Goal: Transaction & Acquisition: Purchase product/service

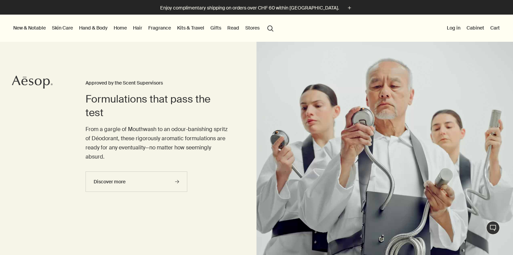
click at [65, 26] on link "Skin Care" at bounding box center [63, 27] width 24 height 9
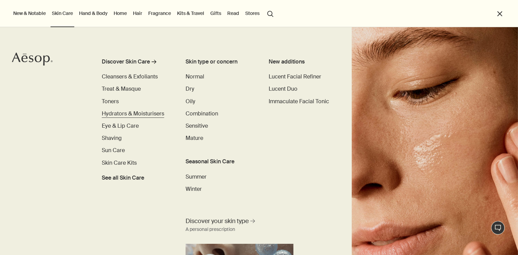
click at [128, 113] on span "Hydrators & Moisturisers" at bounding box center [133, 113] width 62 height 7
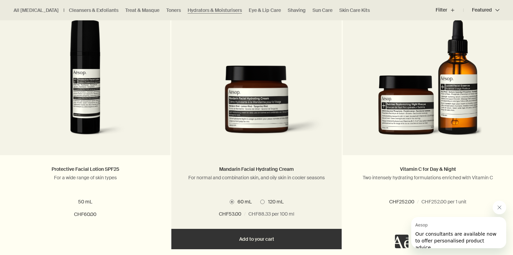
click at [274, 113] on img at bounding box center [257, 106] width 150 height 80
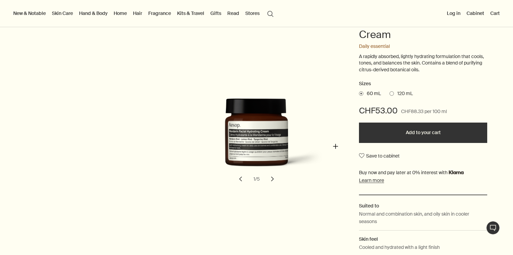
scroll to position [68, 0]
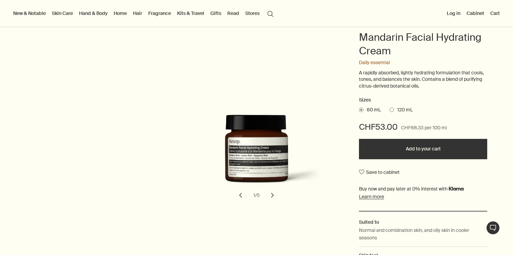
click at [392, 108] on span at bounding box center [392, 110] width 4 height 4
click at [390, 108] on input "120 mL" at bounding box center [390, 109] width 0 height 4
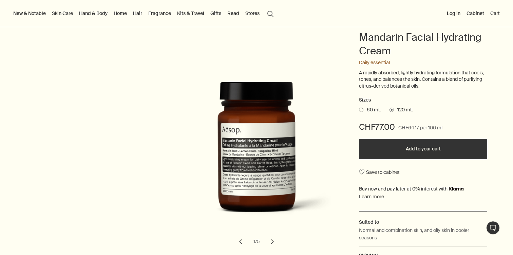
click at [419, 147] on button "Add to your cart" at bounding box center [423, 149] width 128 height 20
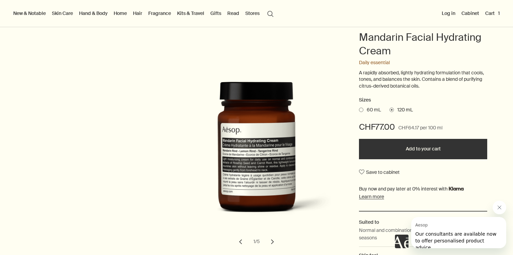
click at [498, 12] on button "Cart 1" at bounding box center [492, 13] width 17 height 9
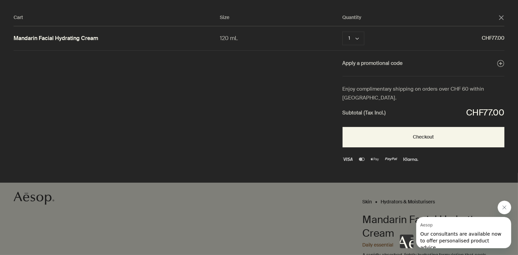
click at [505, 206] on icon "Nachricht von Aesop schließen" at bounding box center [504, 206] width 5 height 5
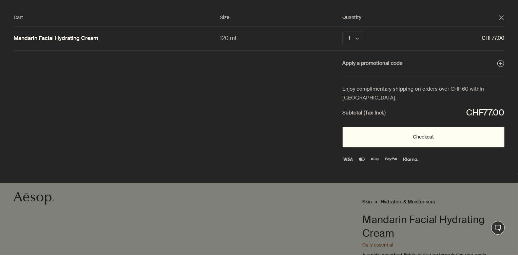
click at [433, 138] on button "Checkout" at bounding box center [424, 137] width 162 height 20
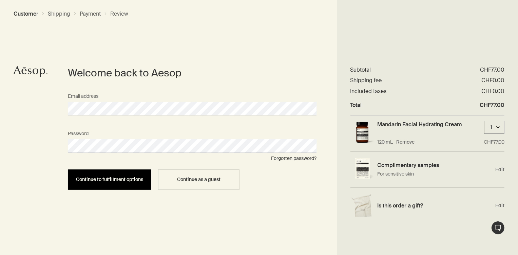
click at [130, 186] on button "Continue to fulfillment options" at bounding box center [109, 179] width 83 height 20
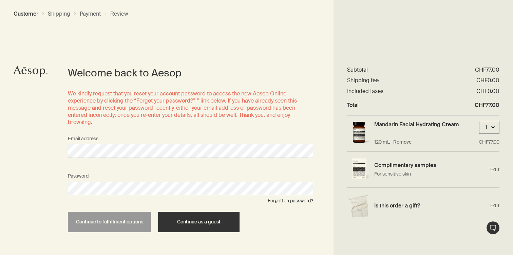
click at [184, 220] on span "Continue as a guest" at bounding box center [198, 221] width 43 height 5
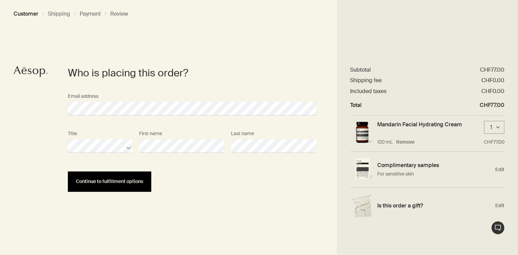
click at [127, 180] on span "Continue to fulfillment options" at bounding box center [109, 181] width 67 height 5
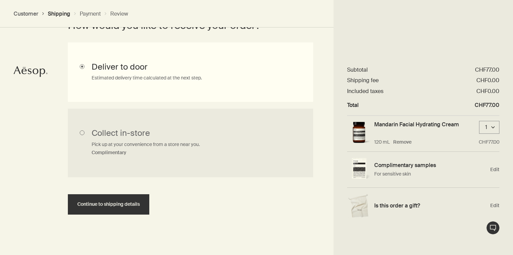
scroll to position [204, 0]
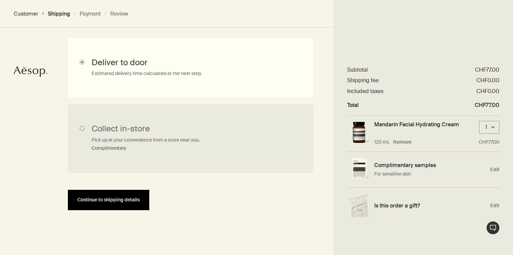
click at [114, 207] on button "Continue to shipping details" at bounding box center [108, 200] width 81 height 20
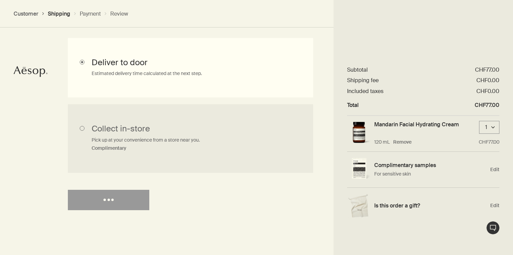
select select "CH"
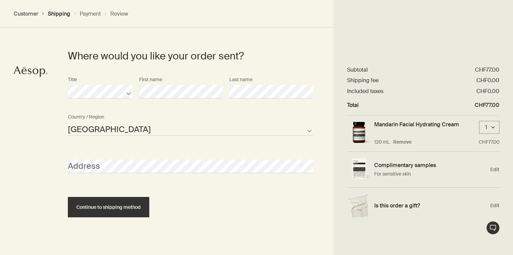
scroll to position [318, 0]
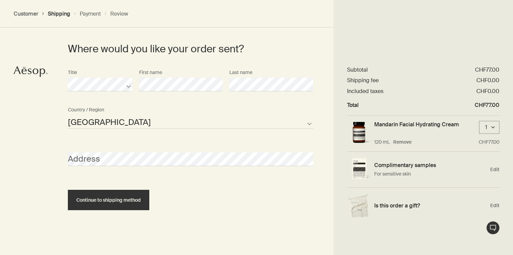
click at [107, 118] on select "Liechtenstein Switzerland Not listed" at bounding box center [190, 122] width 245 height 14
click at [68, 115] on select "Liechtenstein Switzerland Not listed" at bounding box center [190, 122] width 245 height 14
select select "CH"
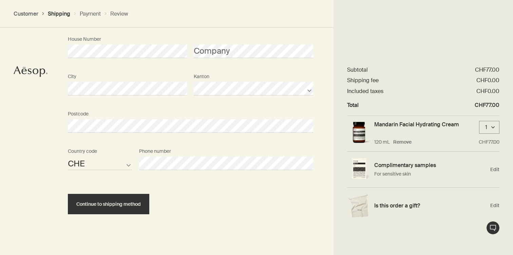
scroll to position [467, 0]
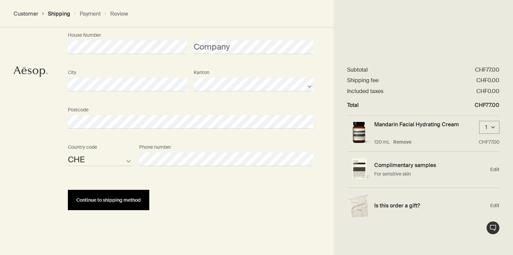
click at [107, 203] on button "Continue to shipping method" at bounding box center [108, 200] width 81 height 20
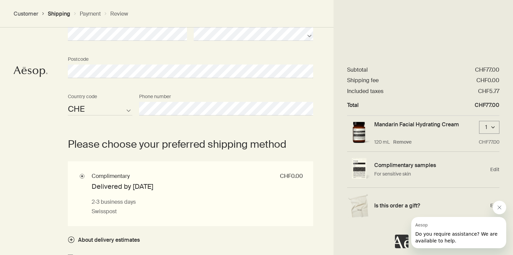
scroll to position [625, 0]
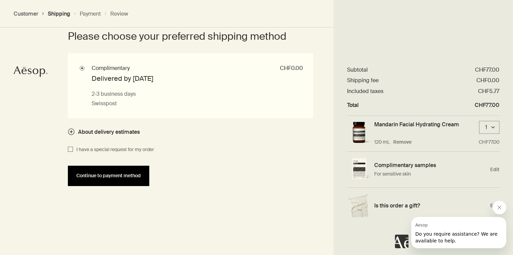
click at [112, 182] on button "Continue to payment method" at bounding box center [108, 176] width 81 height 20
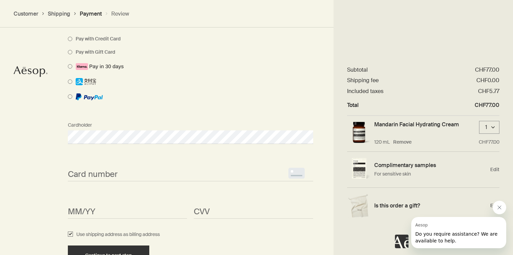
scroll to position [550, 0]
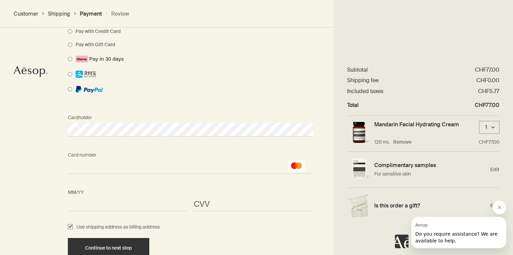
click at [193, 204] on div "CVV <p>Your browser does not support iframes.</p>" at bounding box center [253, 198] width 126 height 25
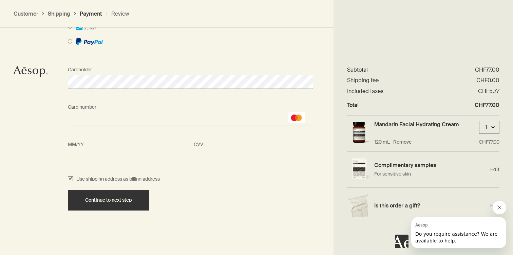
scroll to position [598, 0]
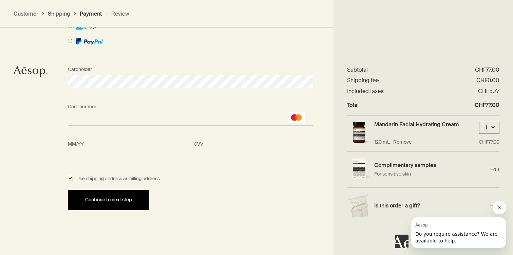
click at [118, 201] on span "Continue to next step" at bounding box center [108, 199] width 47 height 5
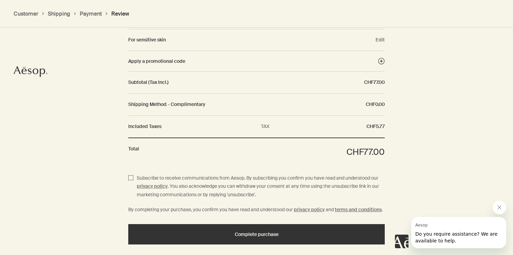
scroll to position [782, 0]
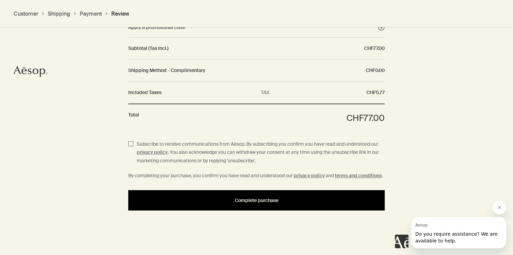
click at [244, 198] on span "Complete purchase" at bounding box center [257, 200] width 44 height 5
